Goal: Task Accomplishment & Management: Complete application form

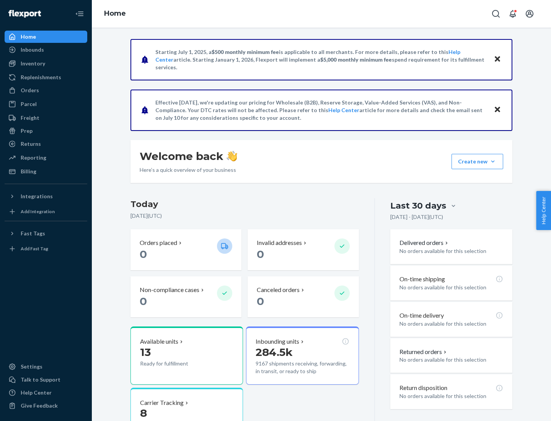
click at [493, 161] on button "Create new Create new inbound Create new order Create new product" at bounding box center [477, 161] width 52 height 15
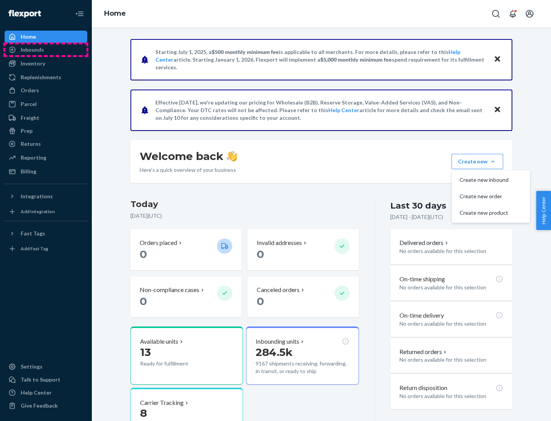
click at [46, 50] on div "Inbounds" at bounding box center [45, 49] width 81 height 11
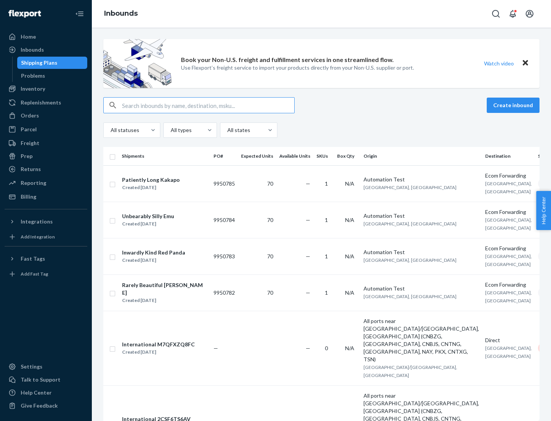
click at [514, 105] on button "Create inbound" at bounding box center [512, 105] width 53 height 15
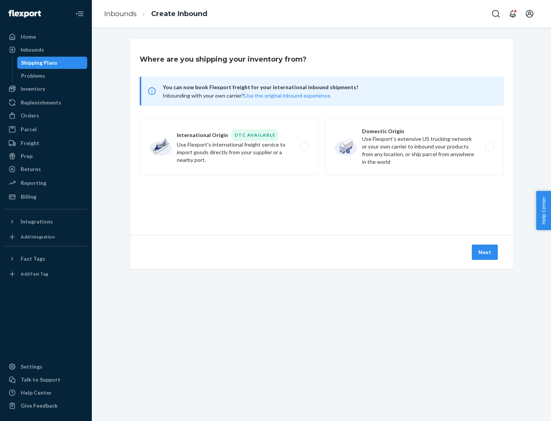
click at [414, 146] on label "Domestic Origin Use Flexport’s extensive US trucking network or your own carrie…" at bounding box center [414, 146] width 179 height 57
click at [489, 146] on input "Domestic Origin Use Flexport’s extensive US trucking network or your own carrie…" at bounding box center [491, 146] width 5 height 5
radio input "true"
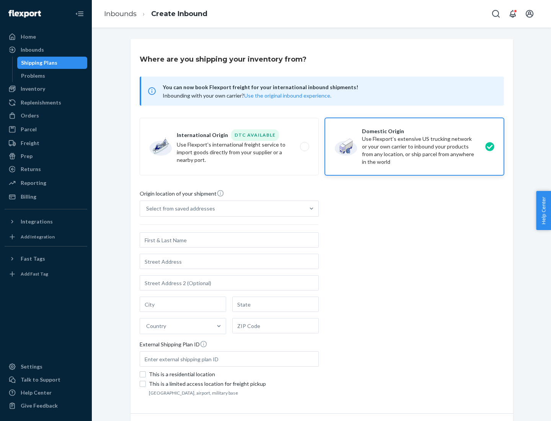
click at [179, 208] on div "Select from saved addresses" at bounding box center [180, 209] width 69 height 8
click at [147, 208] on input "Select from saved addresses" at bounding box center [146, 209] width 1 height 8
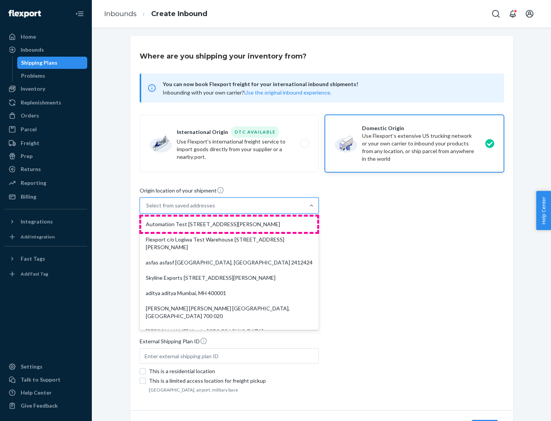
click at [229, 224] on div "Automation Test [STREET_ADDRESS][PERSON_NAME]" at bounding box center [229, 223] width 176 height 15
click at [147, 209] on input "option Automation Test [STREET_ADDRESS][PERSON_NAME]. 9 results available. Use …" at bounding box center [146, 206] width 1 height 8
type input "Automation Test"
type input "9th Floor"
type input "[GEOGRAPHIC_DATA]"
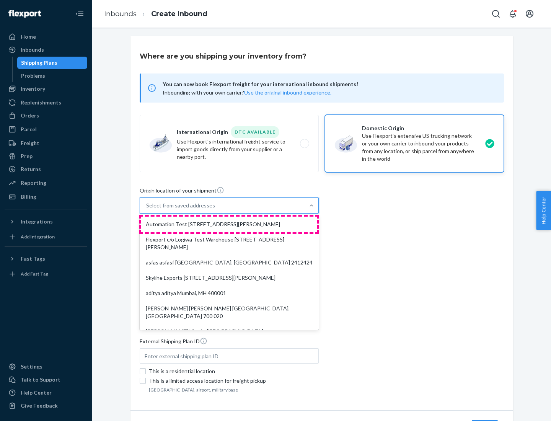
type input "CA"
type input "94104"
type input "[STREET_ADDRESS][PERSON_NAME]"
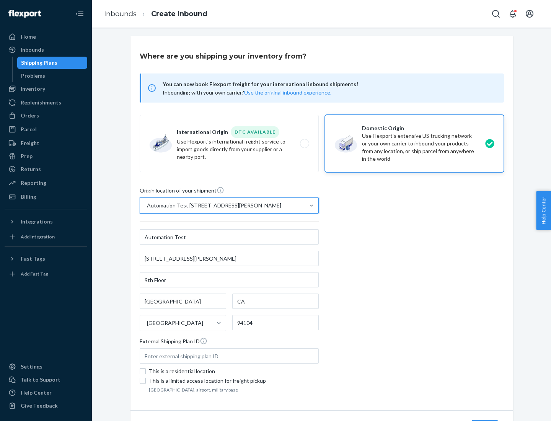
scroll to position [45, 0]
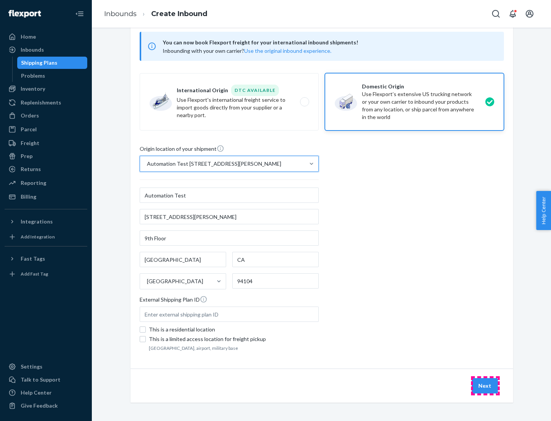
click at [485, 385] on button "Next" at bounding box center [484, 385] width 26 height 15
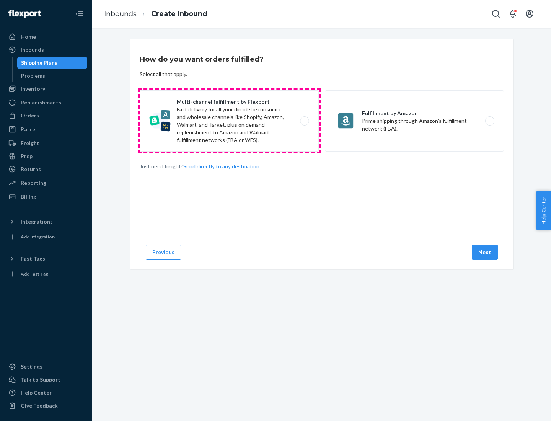
click at [229, 121] on label "Multi-channel fulfillment by Flexport Fast delivery for all your direct-to-cons…" at bounding box center [229, 120] width 179 height 61
click at [304, 121] on input "Multi-channel fulfillment by Flexport Fast delivery for all your direct-to-cons…" at bounding box center [306, 121] width 5 height 5
radio input "true"
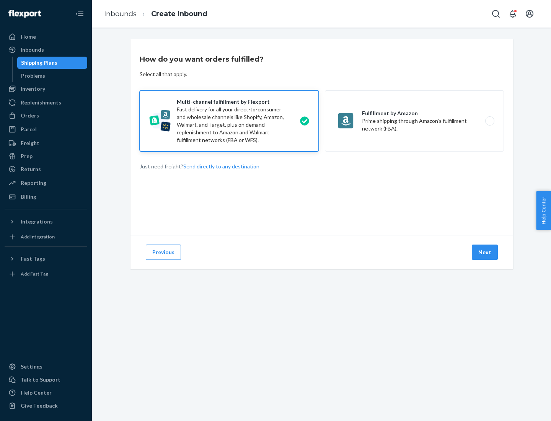
click at [485, 252] on button "Next" at bounding box center [484, 251] width 26 height 15
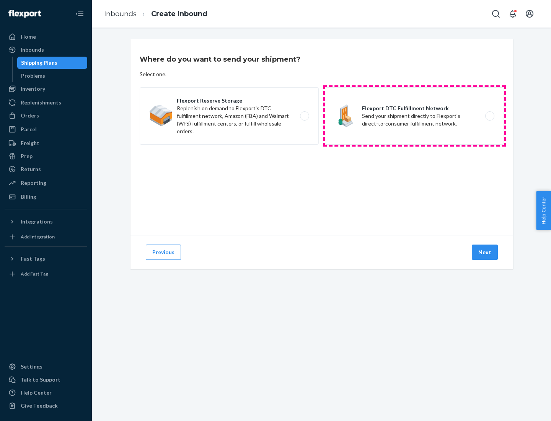
click at [414, 116] on label "Flexport DTC Fulfillment Network Send your shipment directly to Flexport's dire…" at bounding box center [414, 115] width 179 height 57
click at [489, 116] on input "Flexport DTC Fulfillment Network Send your shipment directly to Flexport's dire…" at bounding box center [491, 116] width 5 height 5
radio input "true"
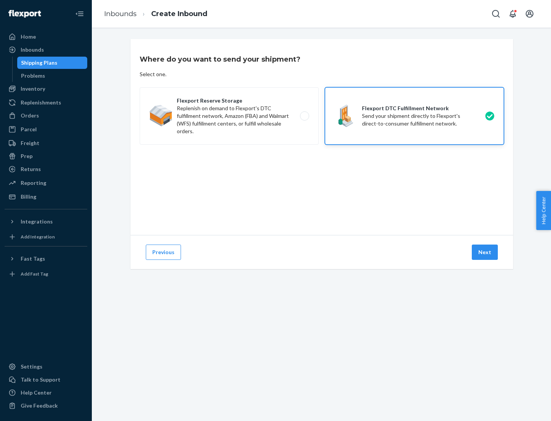
click at [485, 252] on button "Next" at bounding box center [484, 251] width 26 height 15
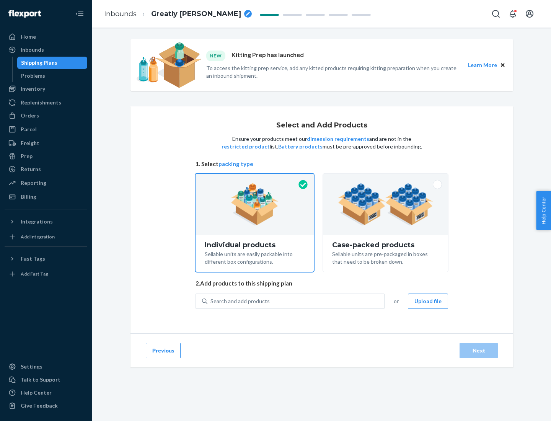
click at [385, 204] on img at bounding box center [385, 204] width 95 height 42
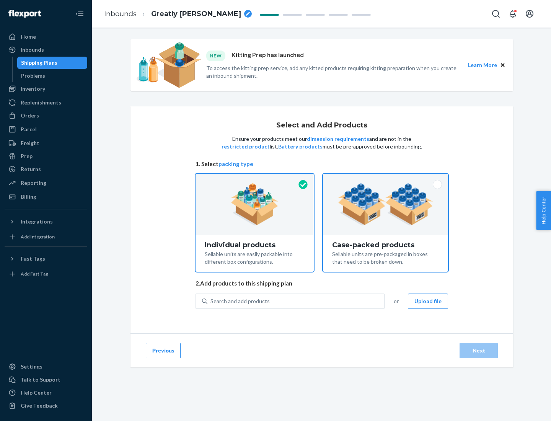
click at [385, 179] on input "Case-packed products Sellable units are pre-packaged in boxes that need to be b…" at bounding box center [385, 176] width 5 height 5
radio input "true"
radio input "false"
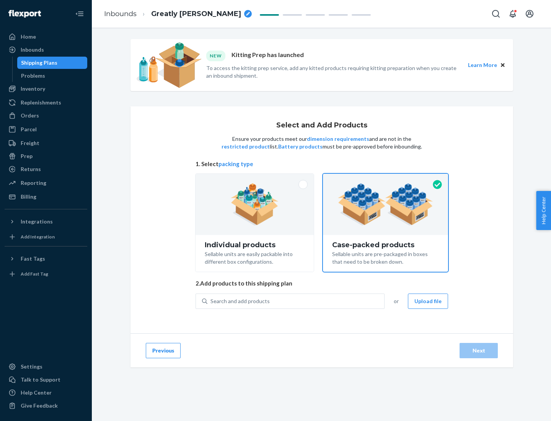
click at [296, 301] on div "Search and add products" at bounding box center [295, 301] width 177 height 14
click at [211, 301] on input "Search and add products" at bounding box center [210, 301] width 1 height 8
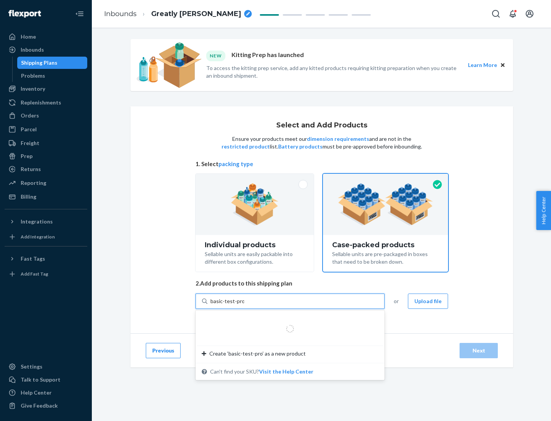
type input "basic-test-product-1"
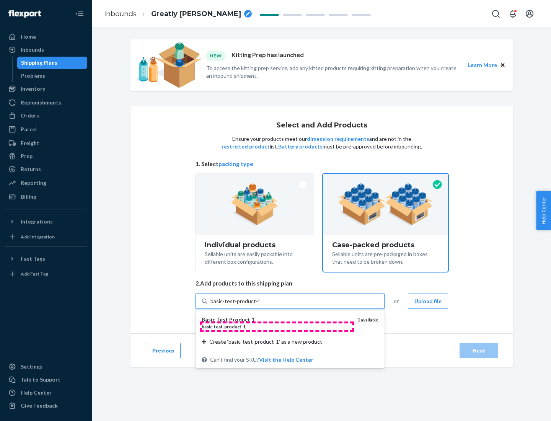
click at [276, 326] on div "basic - test - product - 1" at bounding box center [277, 326] width 150 height 7
click at [259, 305] on input "basic-test-product-1" at bounding box center [234, 301] width 49 height 8
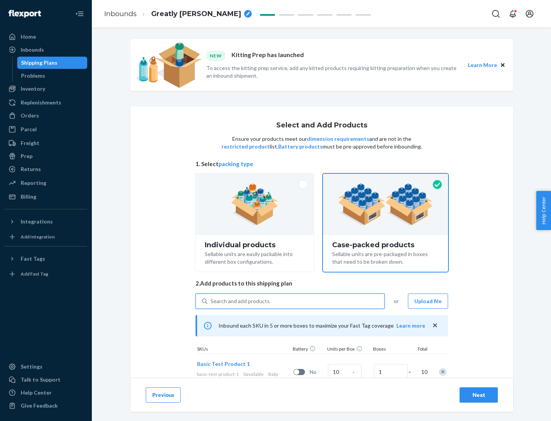
scroll to position [28, 0]
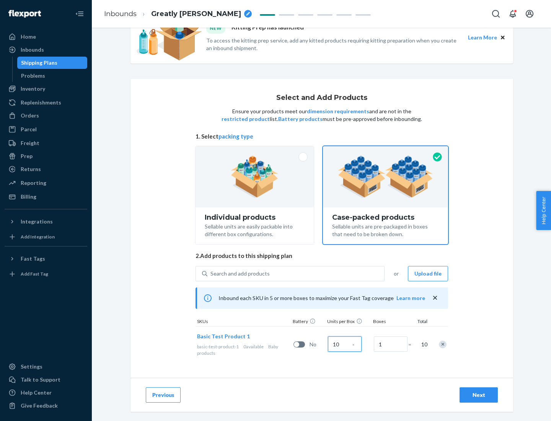
type input "10"
type input "7"
click at [478, 395] on div "Next" at bounding box center [478, 395] width 25 height 8
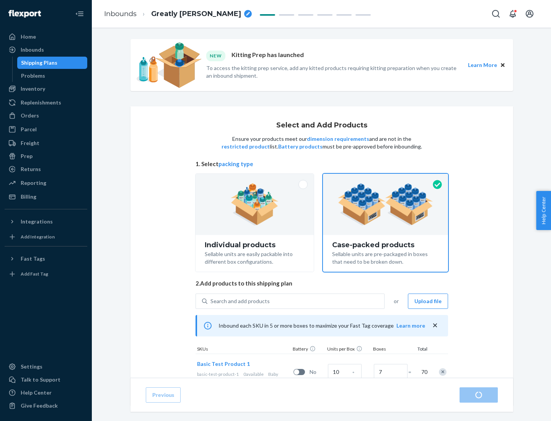
radio input "true"
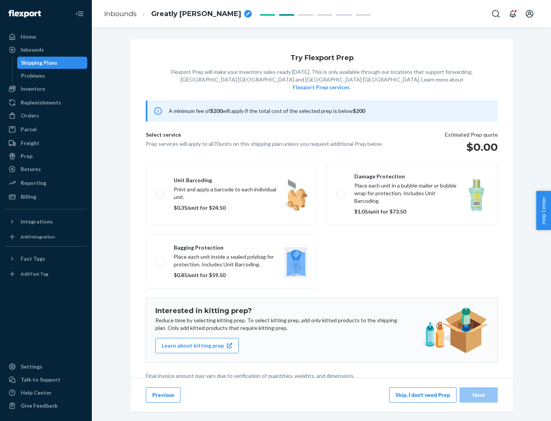
scroll to position [2, 0]
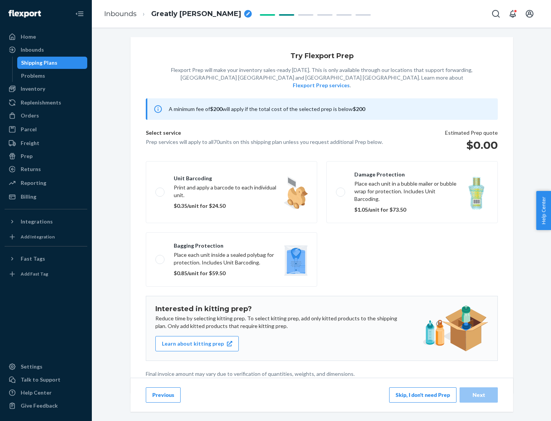
click at [231, 244] on label "Bagging protection Place each unit inside a sealed polybag for protection. Incl…" at bounding box center [231, 259] width 171 height 54
click at [160, 257] on input "Bagging protection Place each unit inside a sealed polybag for protection. Incl…" at bounding box center [157, 259] width 5 height 5
checkbox input "true"
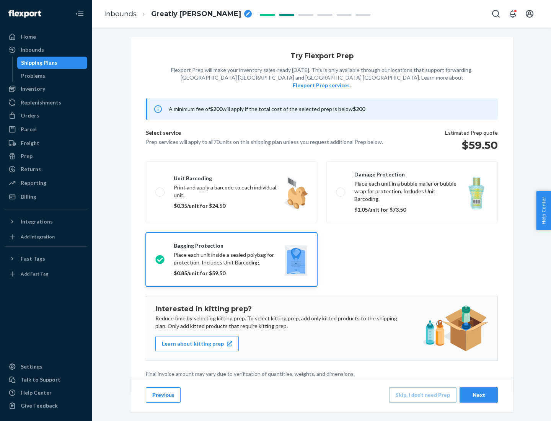
click at [478, 394] on div "Next" at bounding box center [478, 395] width 25 height 8
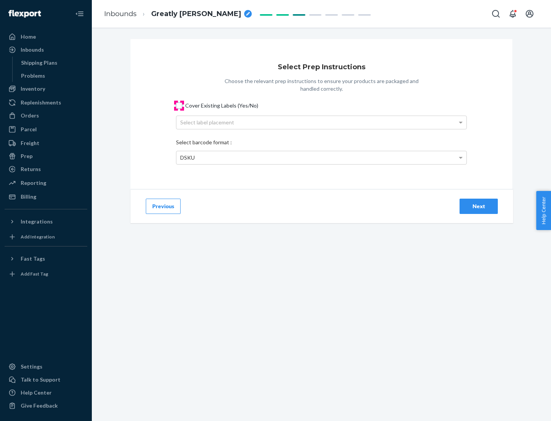
click at [179, 105] on input "Cover Existing Labels (Yes/No)" at bounding box center [179, 105] width 6 height 6
checkbox input "true"
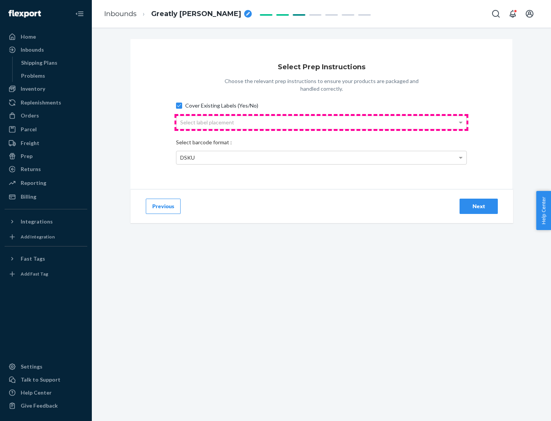
click at [321, 122] on div "Select label placement" at bounding box center [321, 122] width 290 height 13
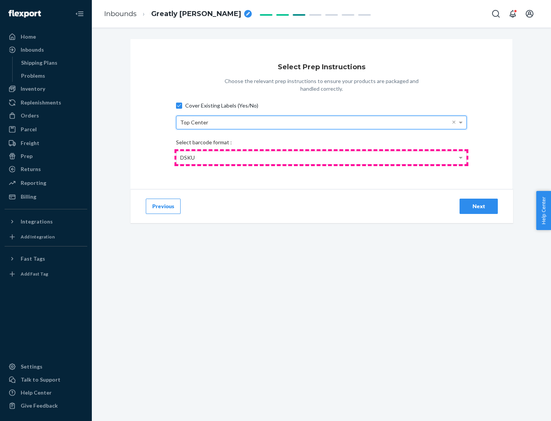
click at [321, 157] on div "DSKU" at bounding box center [321, 157] width 290 height 13
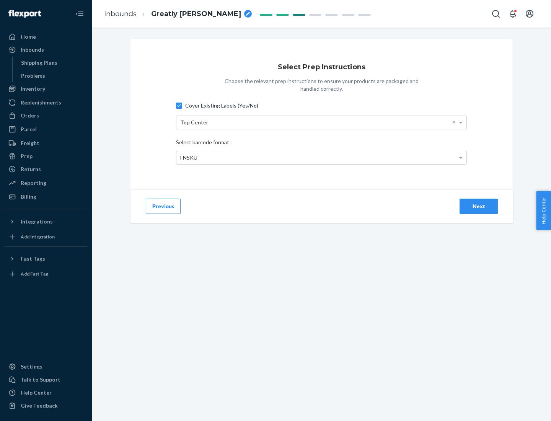
click at [478, 206] on div "Next" at bounding box center [478, 206] width 25 height 8
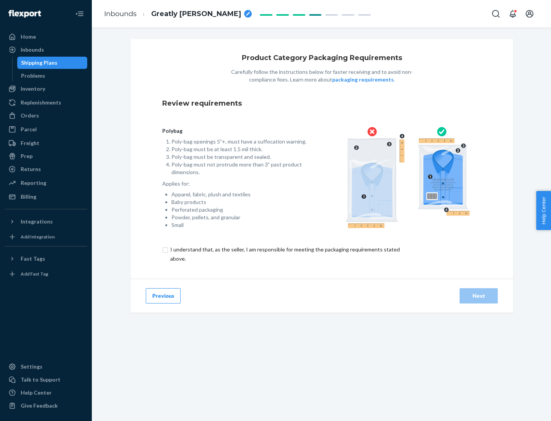
click at [284, 254] on input "checkbox" at bounding box center [289, 254] width 254 height 18
checkbox input "true"
click at [478, 295] on div "Next" at bounding box center [478, 296] width 25 height 8
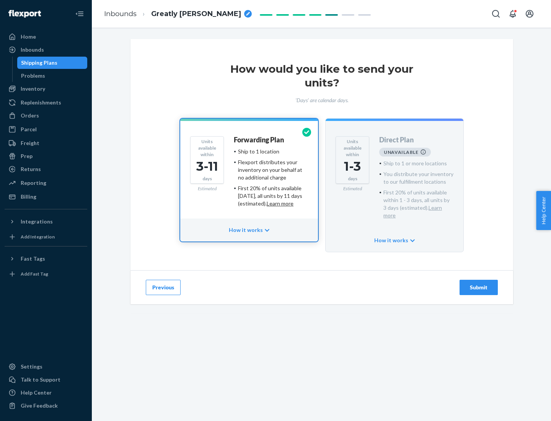
click at [259, 140] on h4 "Forwarding Plan" at bounding box center [259, 140] width 50 height 8
click at [478, 283] on div "Submit" at bounding box center [478, 287] width 25 height 8
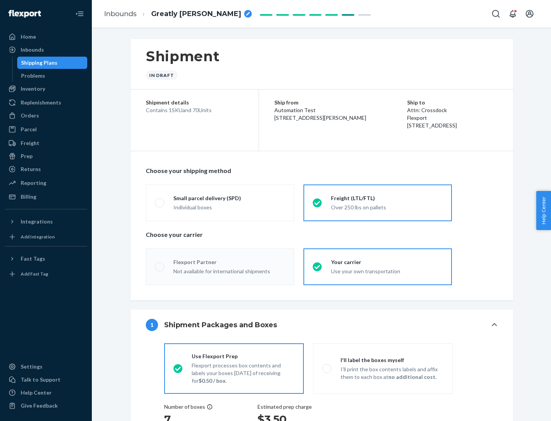
radio input "true"
radio input "false"
radio input "true"
radio input "false"
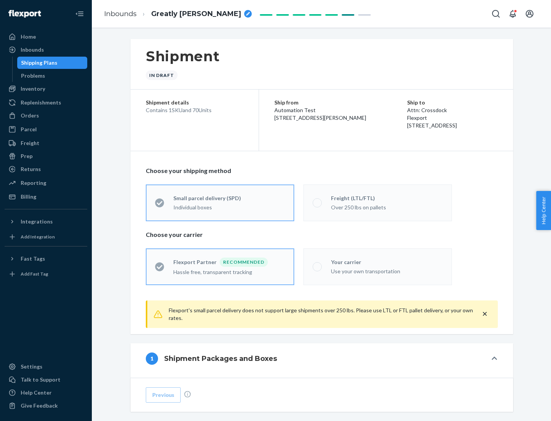
click at [377, 202] on div "Over 250 lbs on pallets" at bounding box center [387, 206] width 112 height 9
click at [317, 202] on input "Freight (LTL/FTL) Over 250 lbs on pallets" at bounding box center [314, 202] width 5 height 5
radio input "true"
radio input "false"
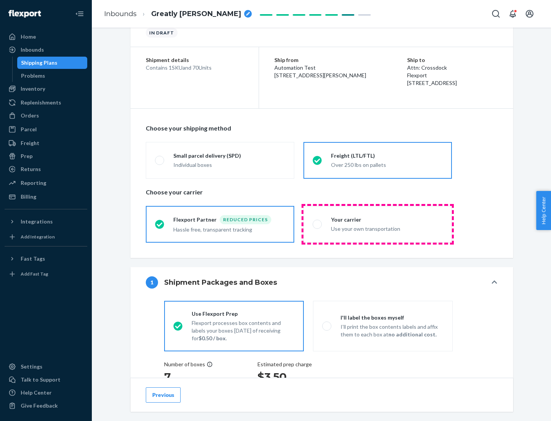
click at [377, 224] on div "Use your own transportation" at bounding box center [387, 227] width 112 height 9
click at [317, 224] on input "Your carrier Use your own transportation" at bounding box center [314, 223] width 5 height 5
radio input "true"
radio input "false"
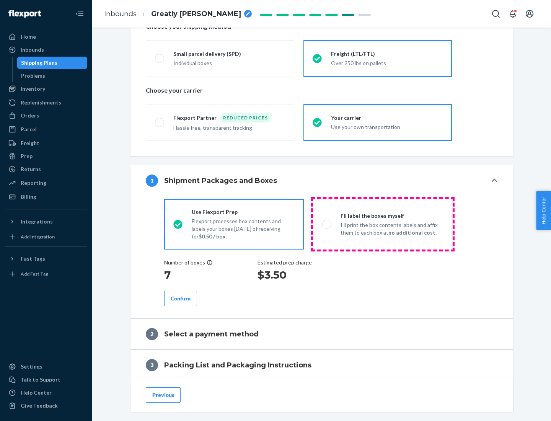
click at [382, 224] on p "I’ll print the box contents labels and affix them to each box at no additional …" at bounding box center [391, 228] width 103 height 15
click at [327, 224] on input "I'll label the boxes myself I’ll print the box contents labels and affix them t…" at bounding box center [324, 223] width 5 height 5
radio input "true"
radio input "false"
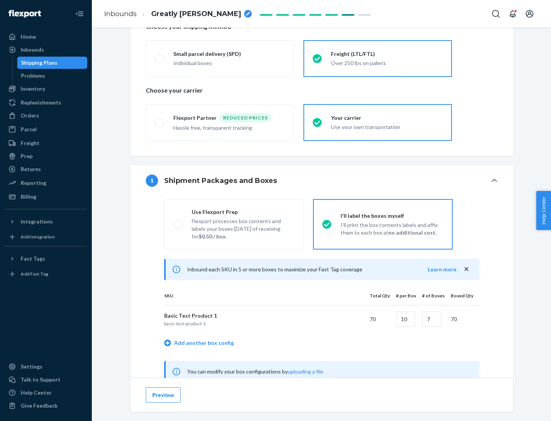
scroll to position [239, 0]
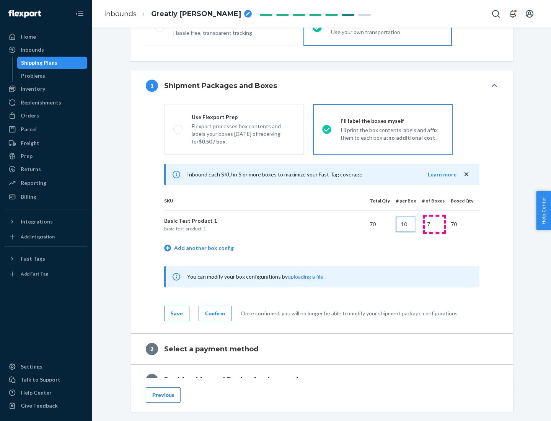
type input "10"
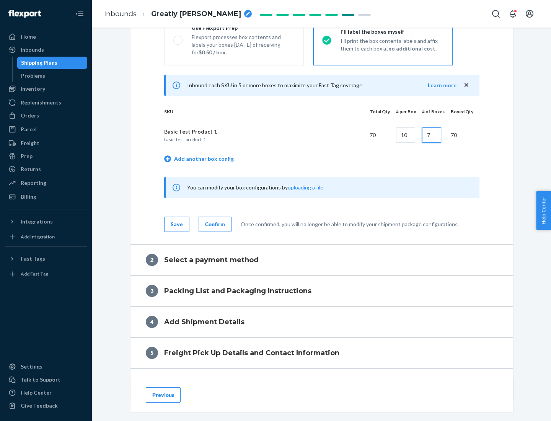
type input "7"
click at [214, 224] on div "Confirm" at bounding box center [215, 224] width 20 height 8
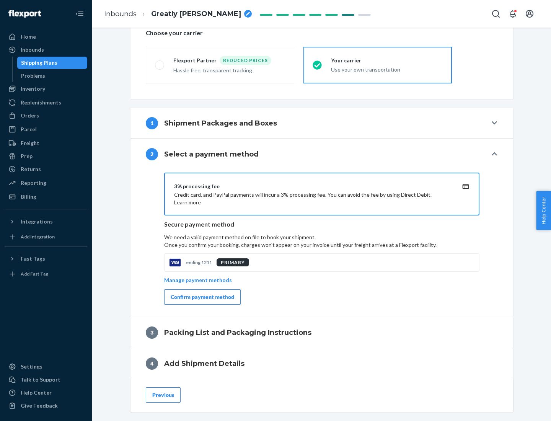
scroll to position [274, 0]
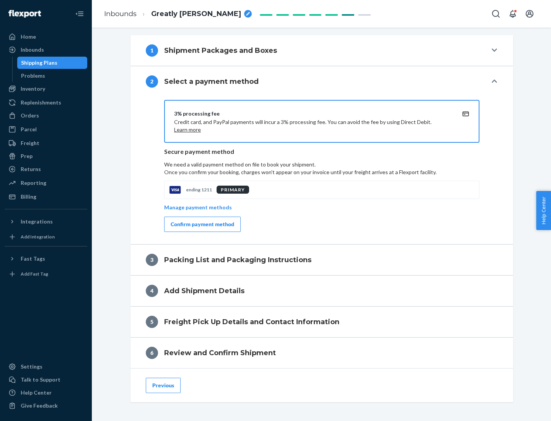
click at [202, 224] on div "Confirm payment method" at bounding box center [202, 224] width 63 height 8
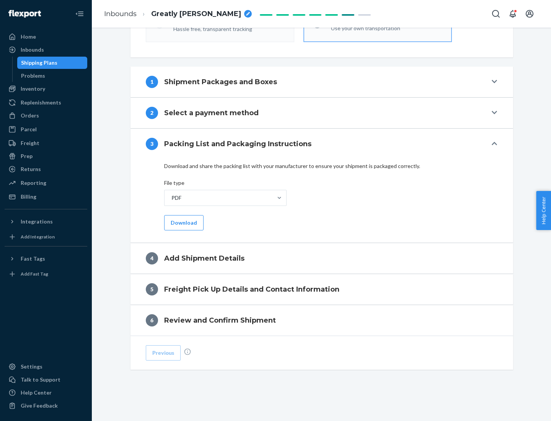
scroll to position [241, 0]
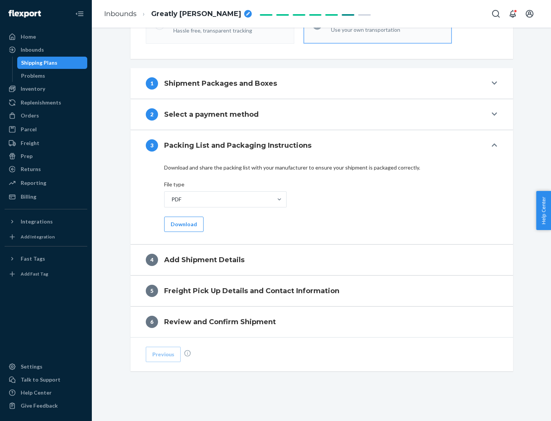
click at [183, 224] on button "Download" at bounding box center [183, 223] width 39 height 15
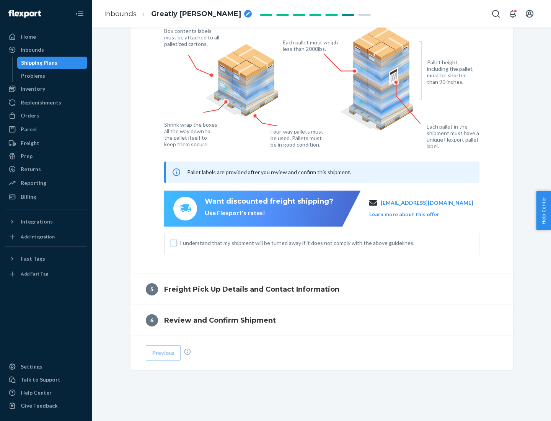
click at [174, 242] on input "I understand that my shipment will be turned away if it does not comply with th…" at bounding box center [174, 243] width 6 height 6
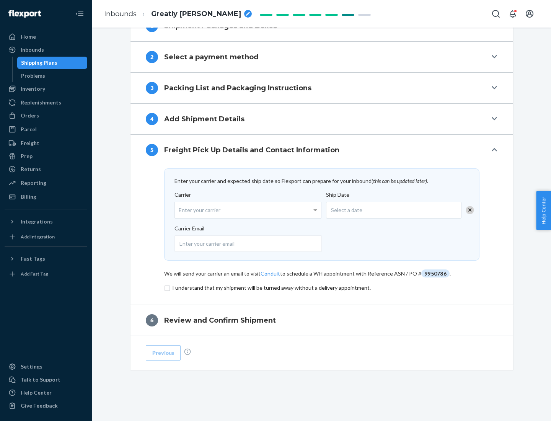
scroll to position [299, 0]
click at [322, 287] on input "checkbox" at bounding box center [321, 287] width 315 height 9
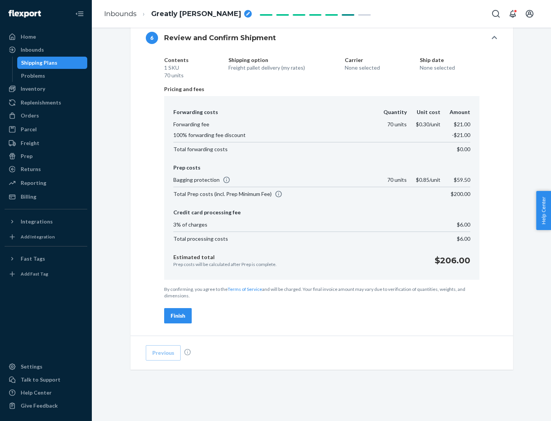
click at [178, 315] on div "Finish" at bounding box center [178, 316] width 15 height 8
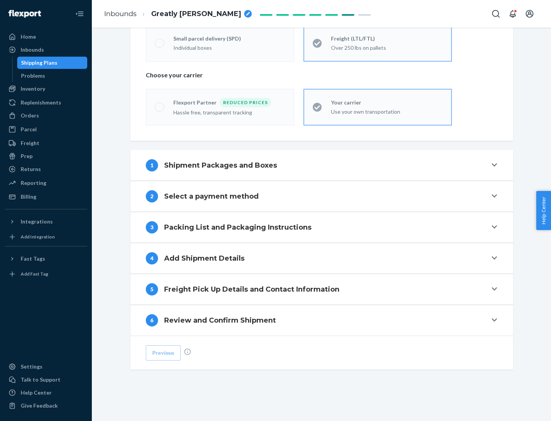
scroll to position [159, 0]
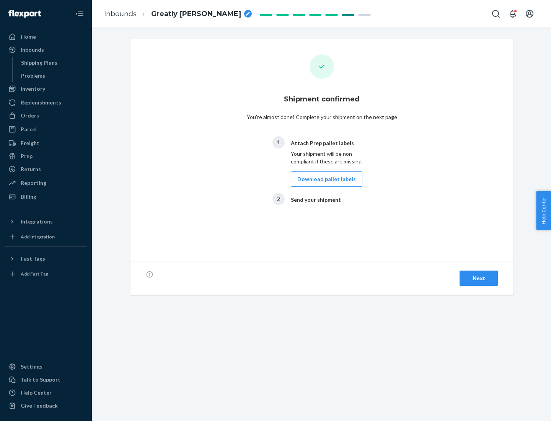
click at [324, 179] on button "Download pallet labels" at bounding box center [327, 178] width 72 height 15
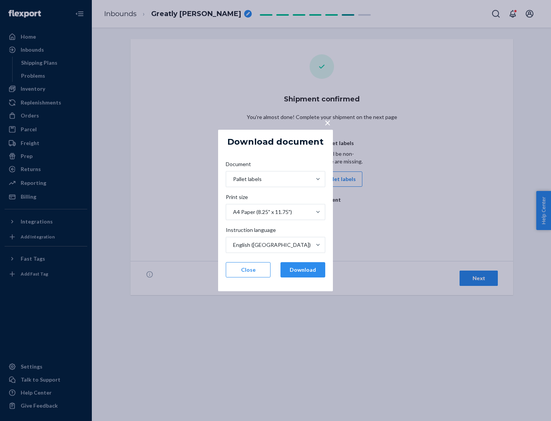
click at [302, 270] on button "Download" at bounding box center [302, 269] width 45 height 15
click at [327, 122] on span "×" at bounding box center [327, 122] width 6 height 13
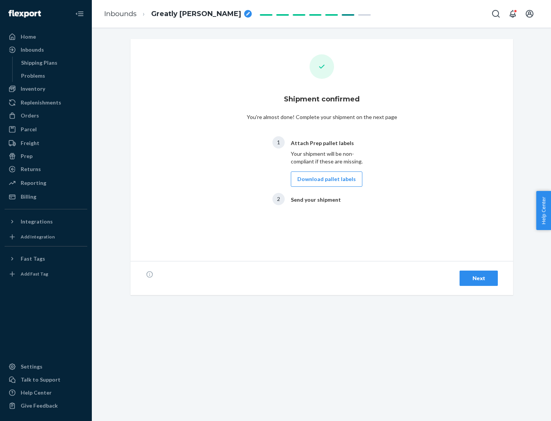
click at [478, 278] on div "Next" at bounding box center [478, 278] width 25 height 8
